Goal: Task Accomplishment & Management: Manage account settings

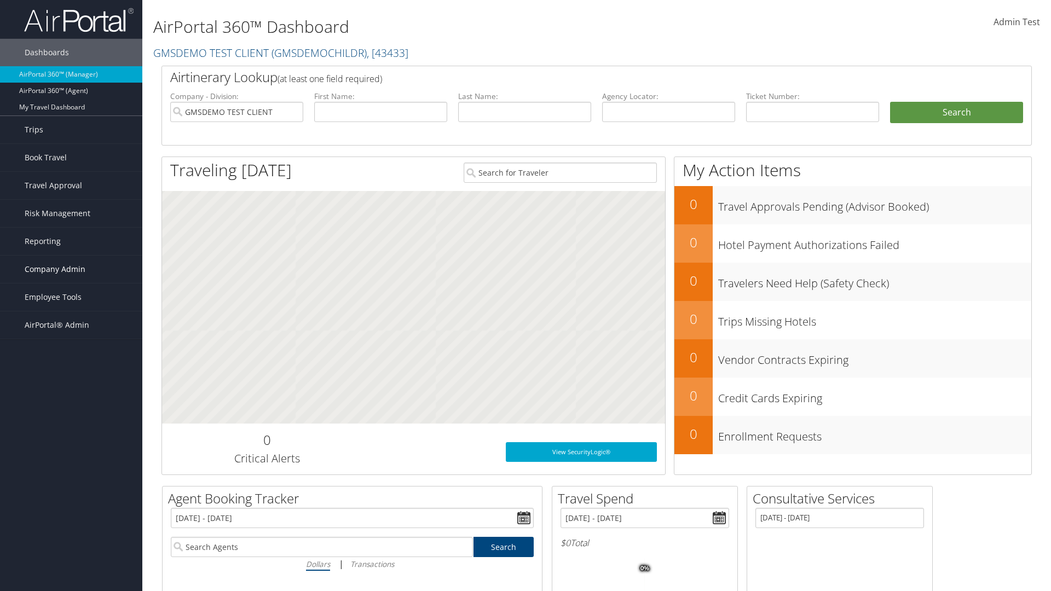
click at [71, 269] on span "Company Admin" at bounding box center [55, 269] width 61 height 27
click at [71, 406] on link "Travel Policy" at bounding box center [71, 406] width 142 height 16
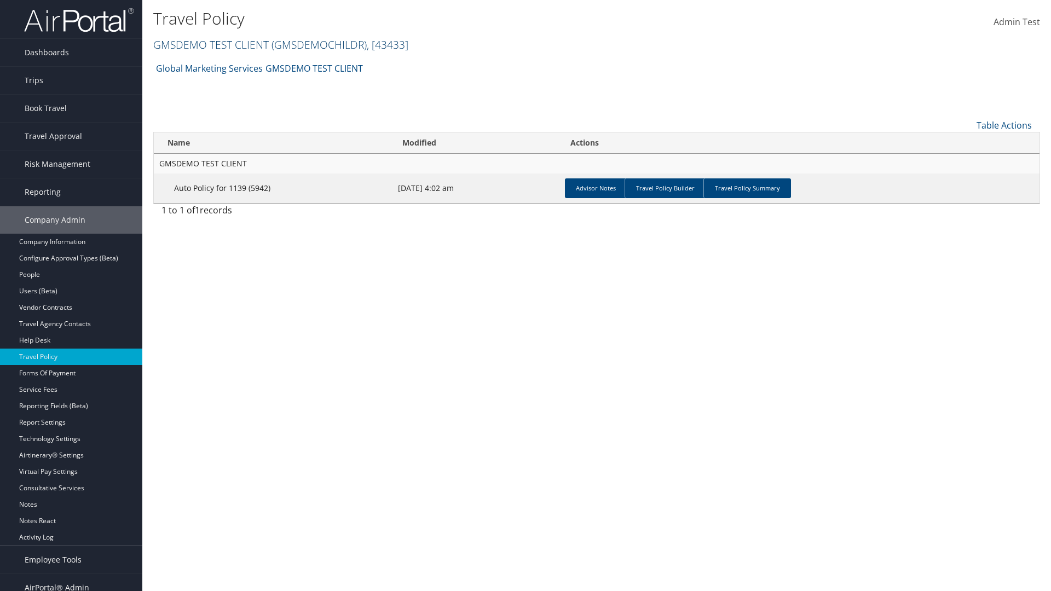
click at [210, 44] on link "GMSDEMO TEST CLIENT ( GMSDEMOCHILDR ) , [ 43433 ]" at bounding box center [280, 44] width 255 height 15
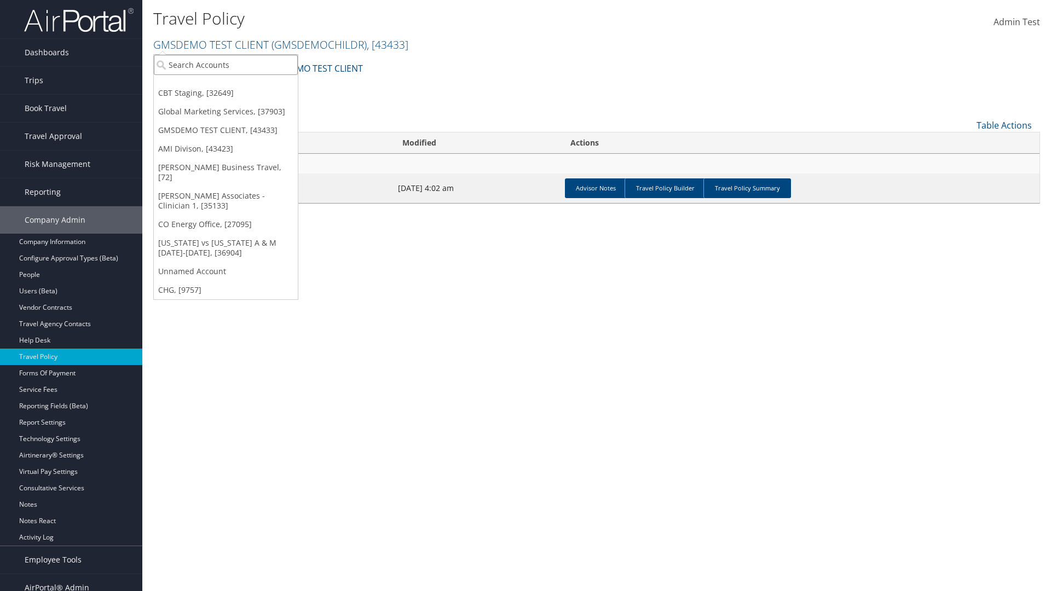
click at [225, 65] on input "search" at bounding box center [226, 65] width 144 height 20
type input "Global Marketing Services"
